Goal: Use online tool/utility: Use online tool/utility

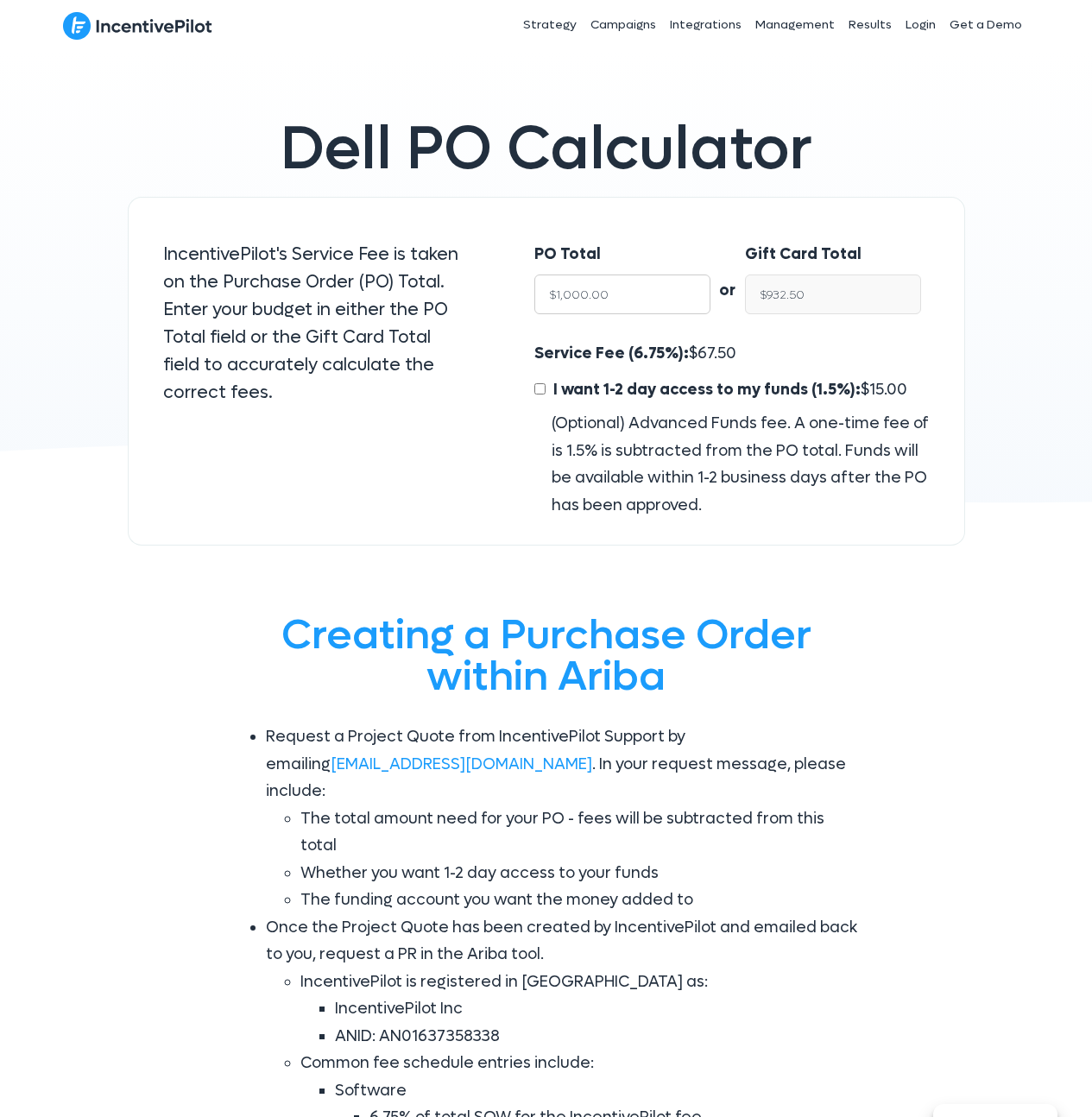
click at [593, 295] on input "$1,000.00" at bounding box center [623, 294] width 176 height 40
type input "$31"
type input "$28.91"
type input "$3125"
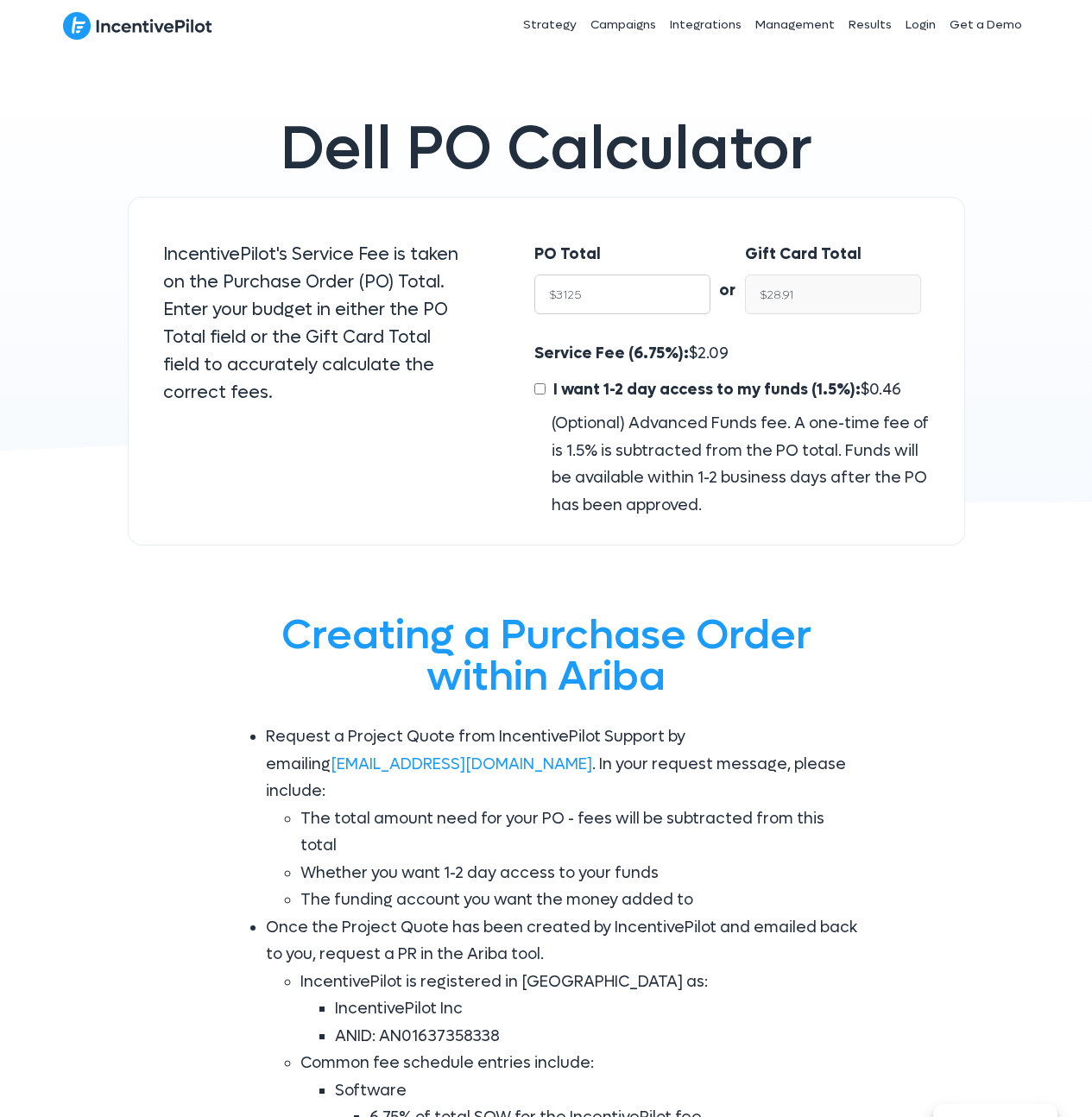
type input "$2,914.06"
type input "$31250"
type input "$29,140.62"
type input "$31250"
click at [540, 387] on input "I want 1-2 day access to my funds (1.5%): $ 468.75" at bounding box center [540, 389] width 11 height 11
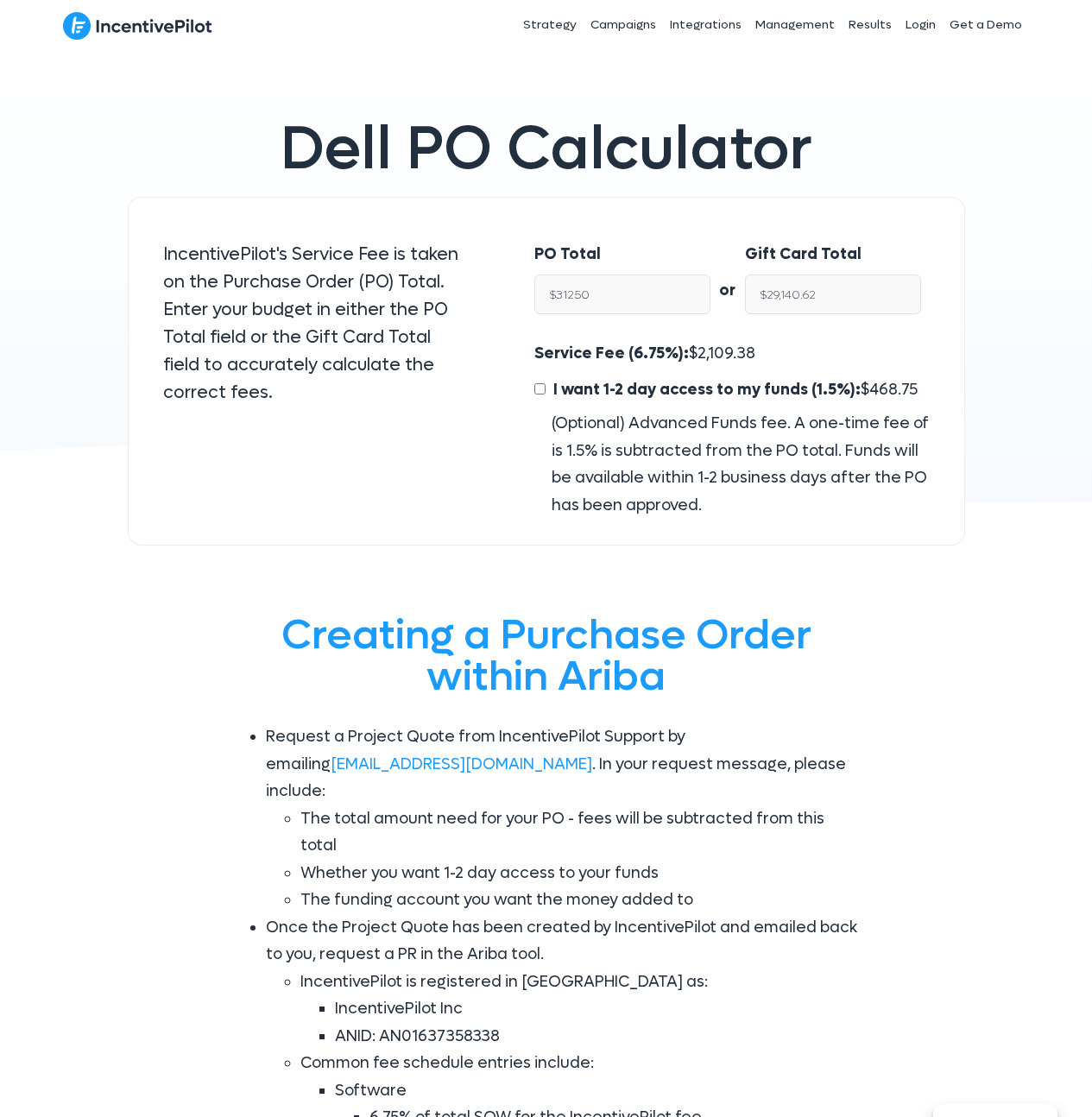
checkbox input "true"
type input "$28,671.87"
drag, startPoint x: 856, startPoint y: 385, endPoint x: 804, endPoint y: 386, distance: 52.0
click at [804, 386] on div "I want 1-2 day access to my funds (1.5%): $ 468.75" at bounding box center [731, 393] width 394 height 34
copy span "(1.5%): $ 468.75"
